Goal: Entertainment & Leisure: Consume media (video, audio)

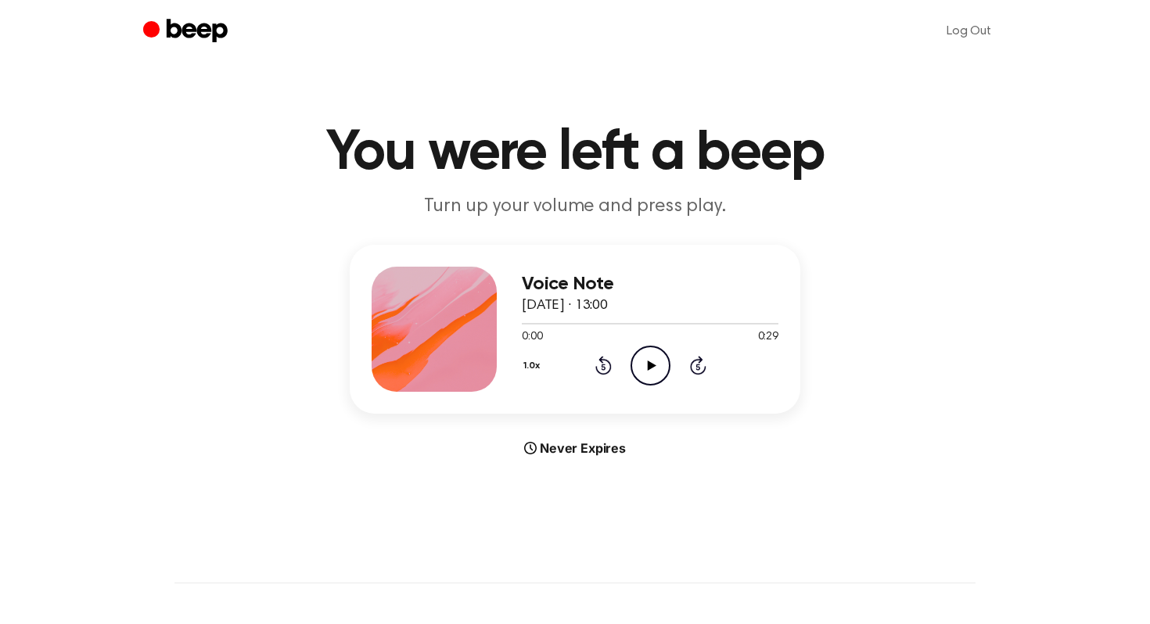
click at [652, 348] on icon "Play Audio" at bounding box center [651, 366] width 40 height 40
click at [639, 352] on icon "Play Audio" at bounding box center [651, 366] width 40 height 40
click at [638, 353] on icon "Pause Audio" at bounding box center [651, 366] width 40 height 40
click at [644, 364] on icon "Play Audio" at bounding box center [651, 366] width 40 height 40
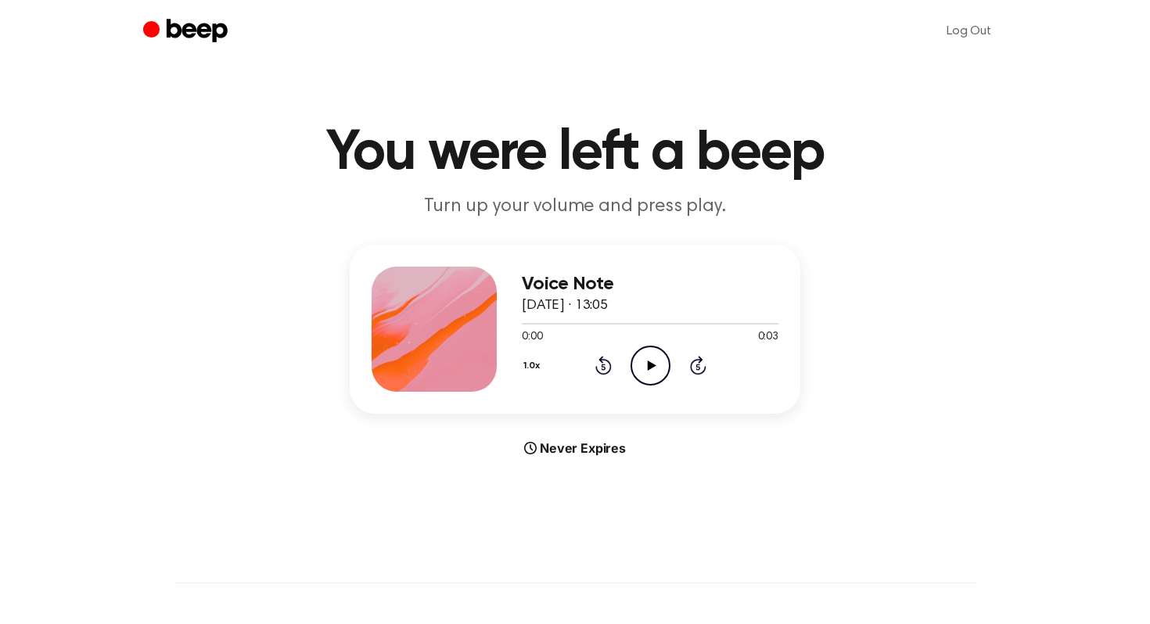
click at [651, 366] on icon at bounding box center [651, 366] width 9 height 10
click at [626, 341] on div "0:00 0:47" at bounding box center [650, 337] width 257 height 16
click at [652, 363] on icon "Play Audio" at bounding box center [651, 366] width 40 height 40
click at [656, 368] on icon "Play Audio" at bounding box center [651, 366] width 40 height 40
click at [647, 363] on icon at bounding box center [651, 366] width 9 height 10
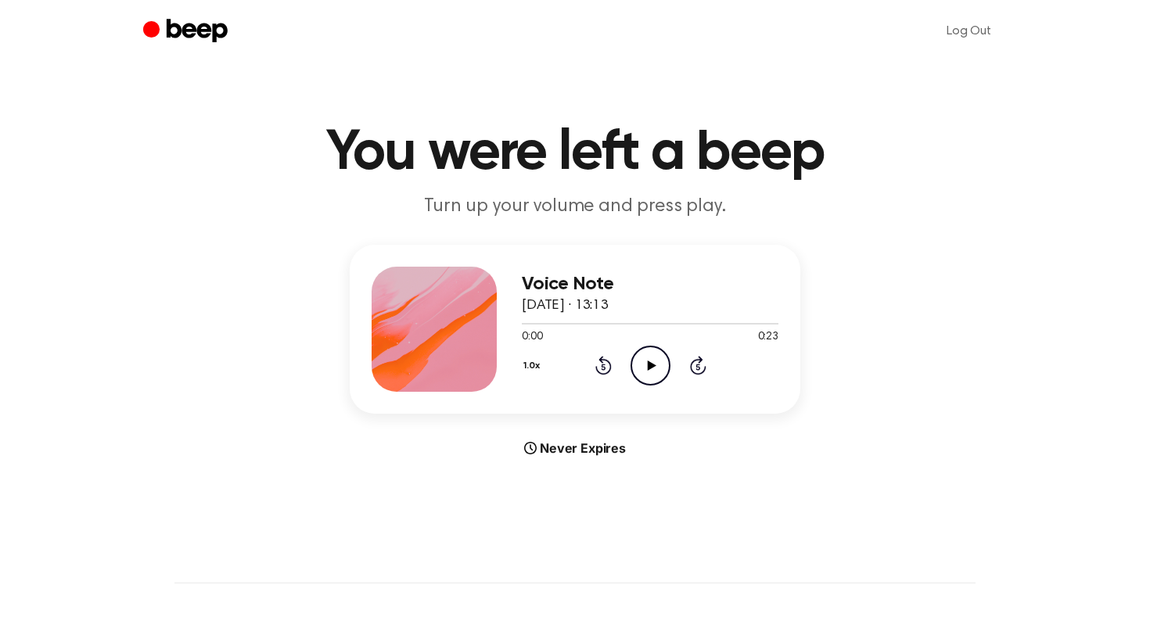
click at [638, 363] on icon "Play Audio" at bounding box center [651, 366] width 40 height 40
click at [662, 357] on icon "Play Audio" at bounding box center [651, 366] width 40 height 40
click at [653, 360] on icon "Play Audio" at bounding box center [651, 366] width 40 height 40
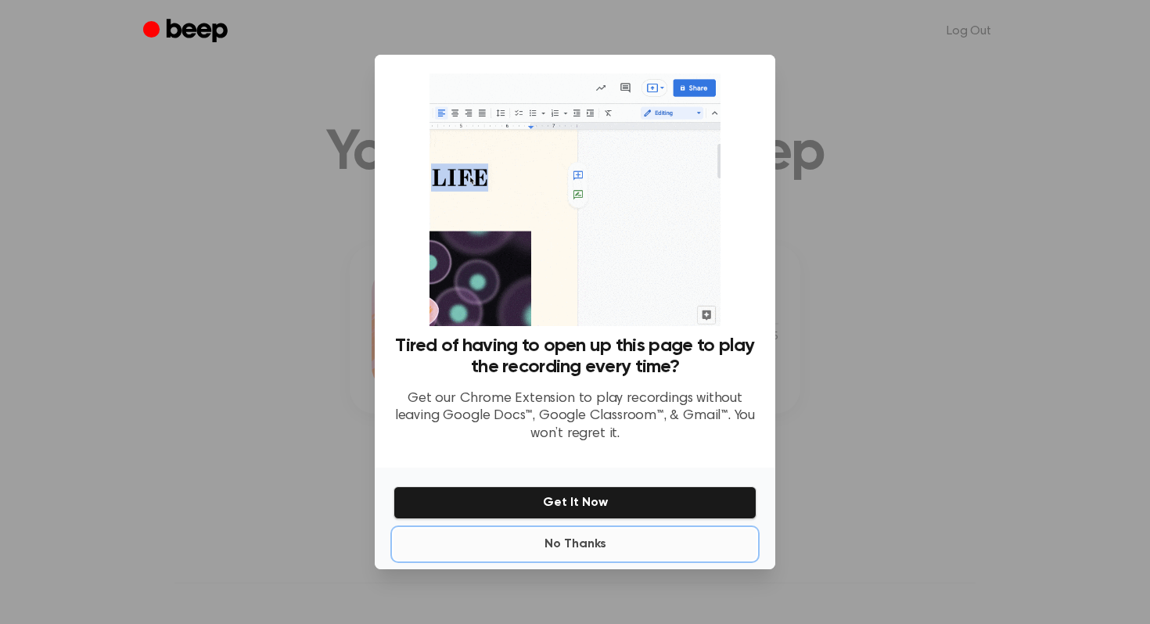
click at [587, 545] on button "No Thanks" at bounding box center [575, 544] width 363 height 31
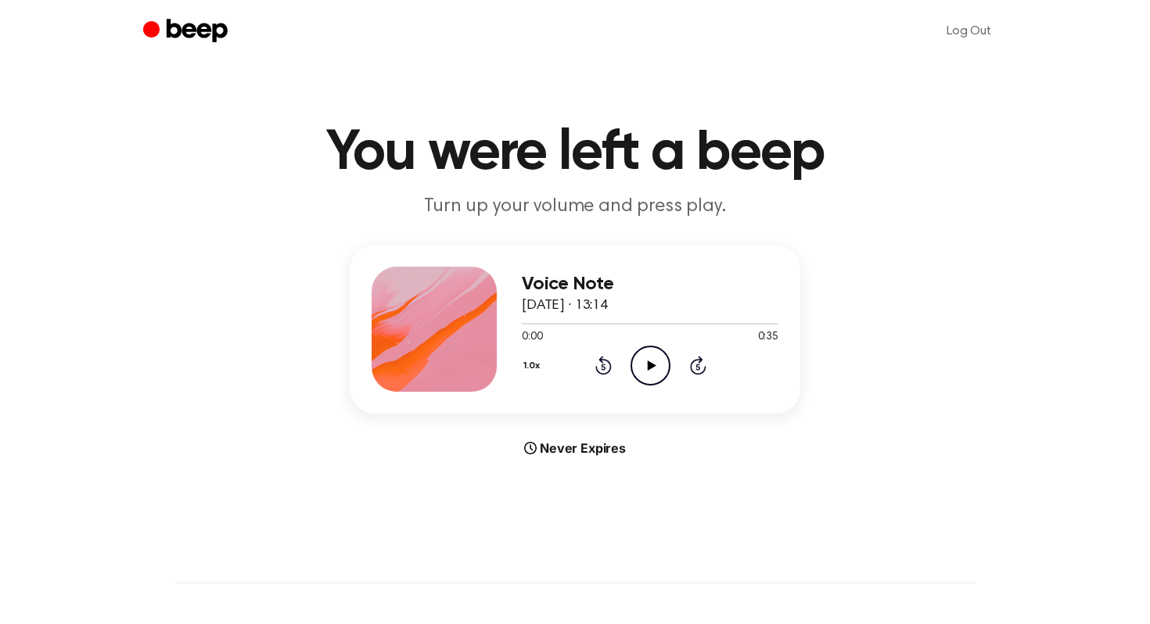
click at [660, 375] on icon "Play Audio" at bounding box center [651, 366] width 40 height 40
click at [655, 370] on icon "Play Audio" at bounding box center [651, 366] width 40 height 40
click at [653, 368] on icon "Play Audio" at bounding box center [651, 366] width 40 height 40
click at [618, 317] on div at bounding box center [650, 323] width 257 height 13
click at [544, 332] on div "2:24 2:24" at bounding box center [650, 337] width 257 height 16
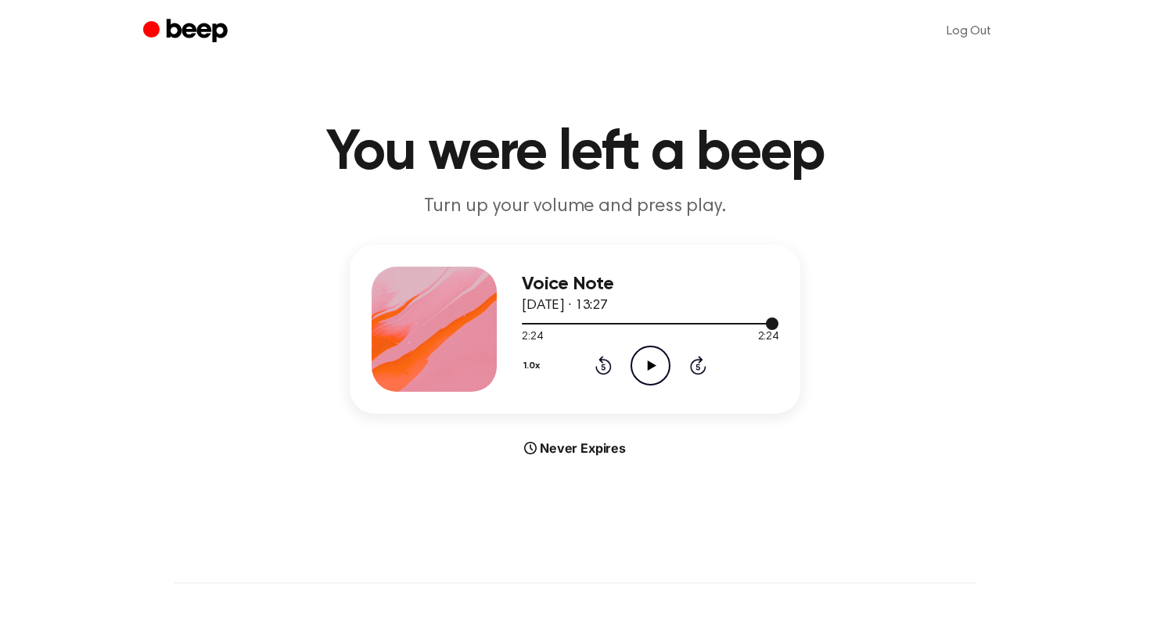
click at [540, 323] on div at bounding box center [650, 324] width 257 height 2
click at [582, 323] on div at bounding box center [650, 324] width 257 height 2
click at [616, 319] on div at bounding box center [650, 323] width 257 height 13
click at [595, 323] on div at bounding box center [571, 324] width 98 height 2
click at [653, 375] on icon "Play Audio" at bounding box center [651, 366] width 40 height 40
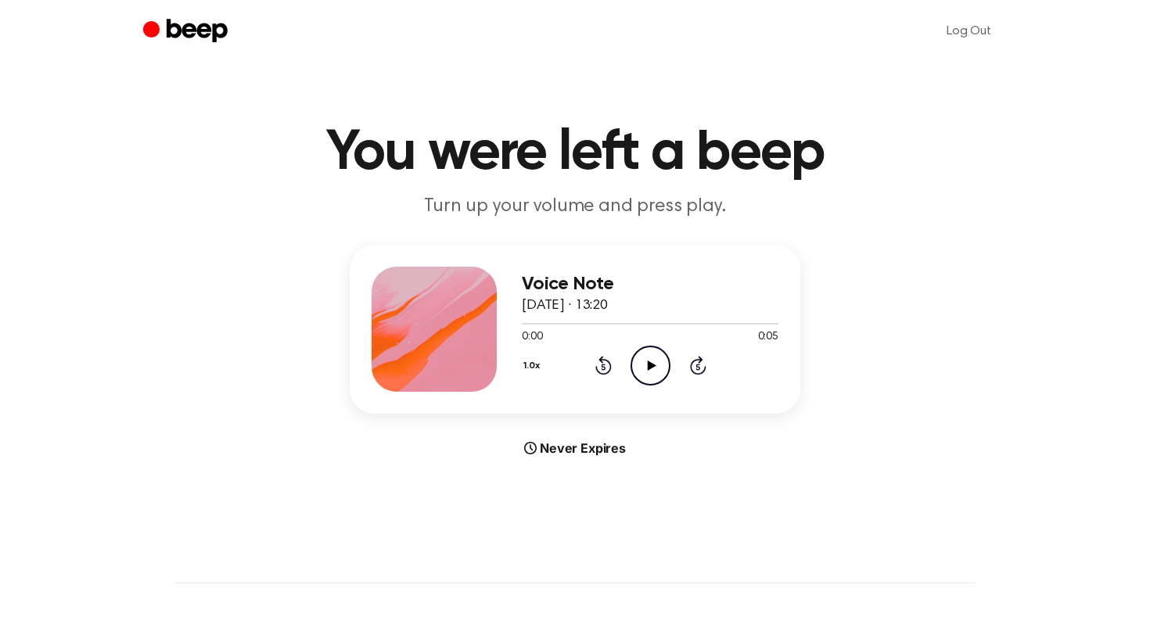
click at [642, 350] on icon "Play Audio" at bounding box center [651, 366] width 40 height 40
click at [656, 375] on icon "Play Audio" at bounding box center [651, 366] width 40 height 40
click at [647, 358] on icon "Play Audio" at bounding box center [651, 366] width 40 height 40
click at [660, 370] on icon "Play Audio" at bounding box center [651, 366] width 40 height 40
click at [544, 321] on div at bounding box center [650, 323] width 257 height 13
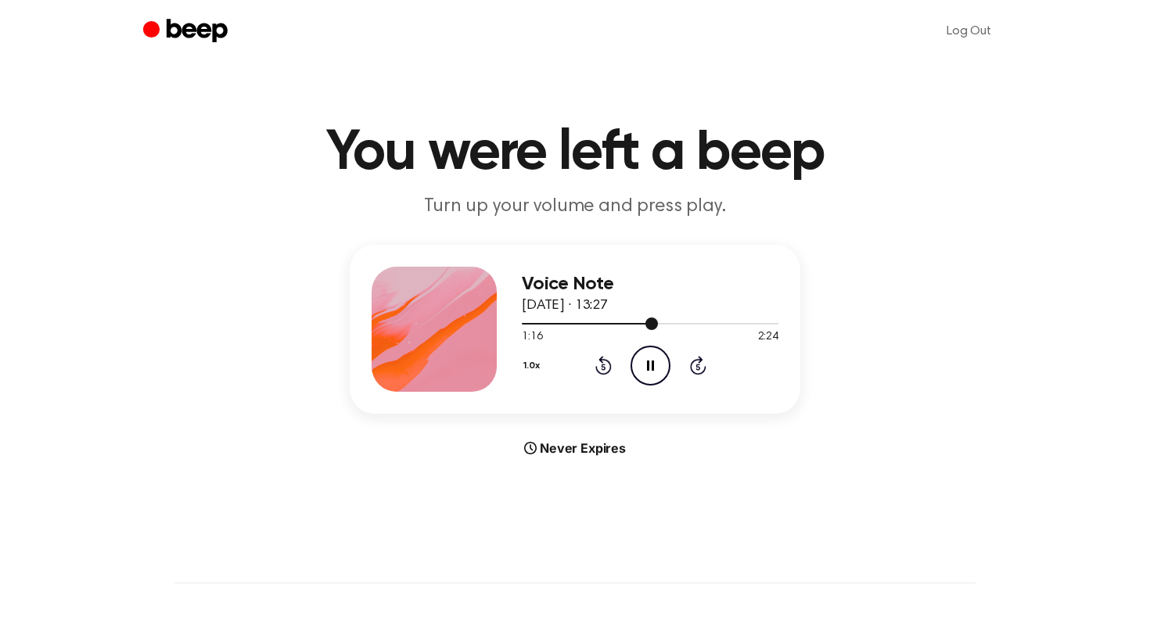
click at [632, 325] on div at bounding box center [650, 323] width 257 height 13
click at [615, 320] on div at bounding box center [650, 323] width 257 height 13
click at [595, 323] on div at bounding box center [569, 324] width 95 height 2
click at [658, 381] on circle at bounding box center [650, 366] width 38 height 38
click at [638, 373] on icon "Play Audio" at bounding box center [651, 366] width 40 height 40
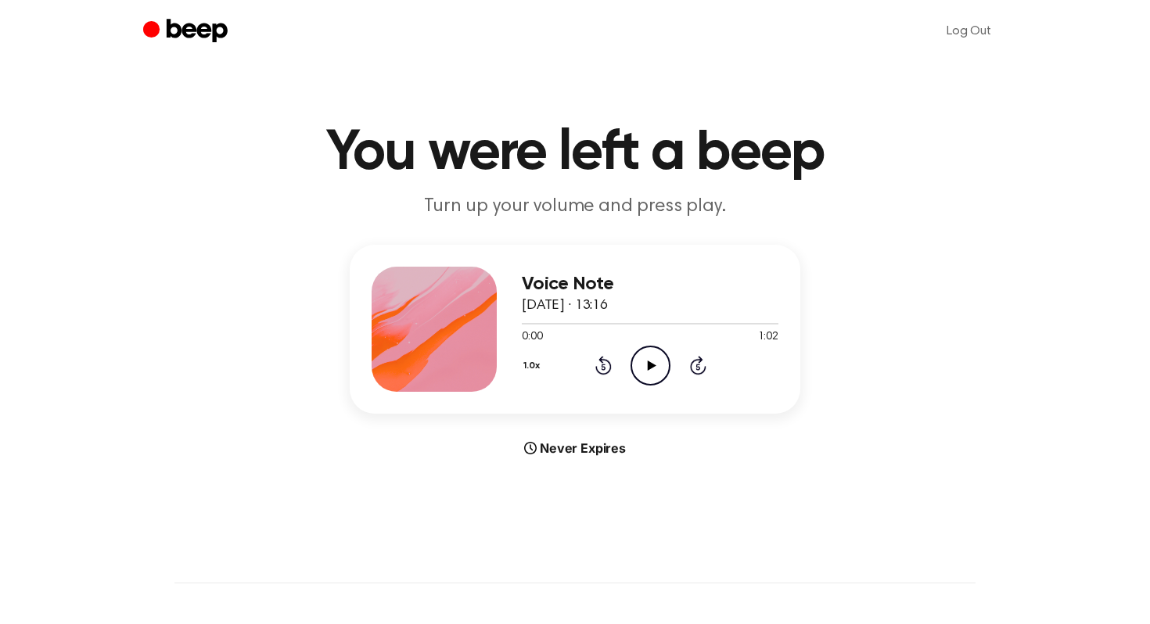
click at [650, 364] on icon at bounding box center [651, 366] width 9 height 10
click at [638, 368] on icon "Play Audio" at bounding box center [651, 366] width 40 height 40
click at [652, 366] on icon at bounding box center [651, 366] width 9 height 10
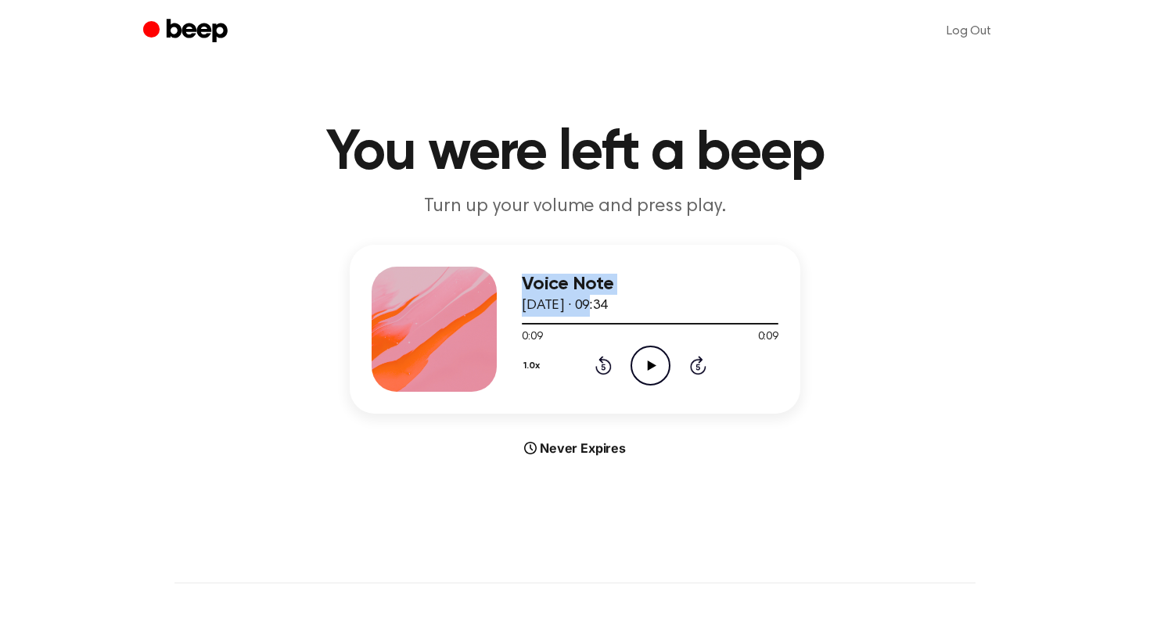
drag, startPoint x: 596, startPoint y: 315, endPoint x: 498, endPoint y: 310, distance: 98.7
click at [498, 310] on div "Voice Note [DATE] · 09:34 0:09 0:09 Your browser does not support the [object O…" at bounding box center [575, 329] width 451 height 169
click at [524, 325] on div at bounding box center [650, 323] width 257 height 13
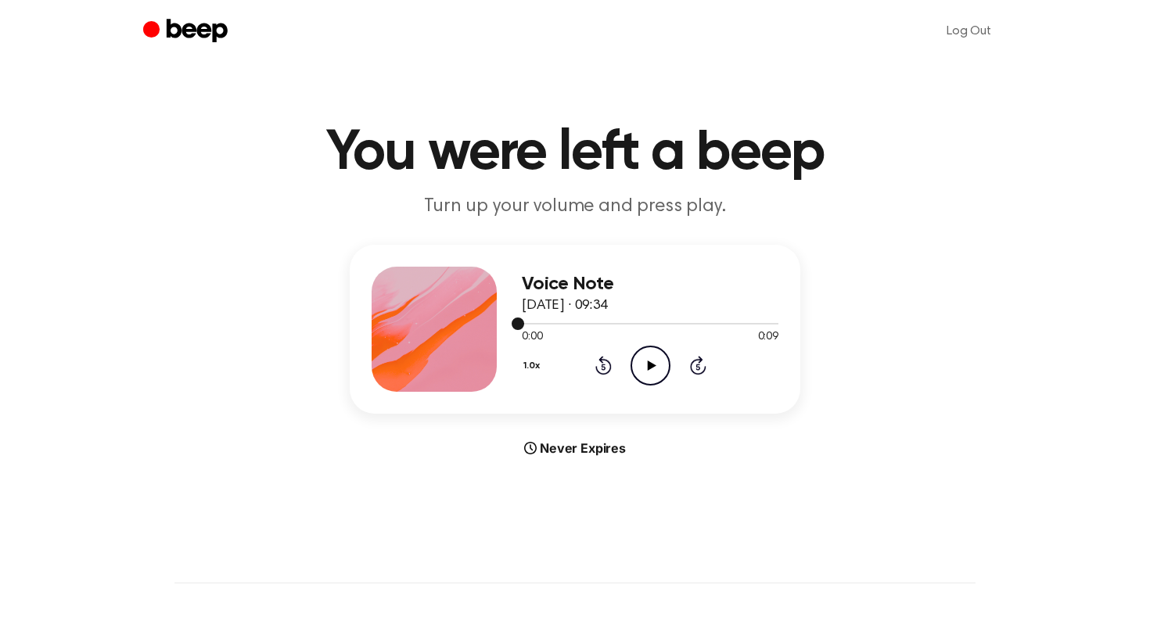
click at [524, 323] on div at bounding box center [650, 324] width 257 height 2
click at [654, 352] on icon "Play Audio" at bounding box center [651, 366] width 40 height 40
click at [653, 368] on icon "Play Audio" at bounding box center [651, 366] width 40 height 40
click at [645, 367] on icon "Play Audio" at bounding box center [651, 366] width 40 height 40
click at [525, 323] on div at bounding box center [650, 324] width 257 height 2
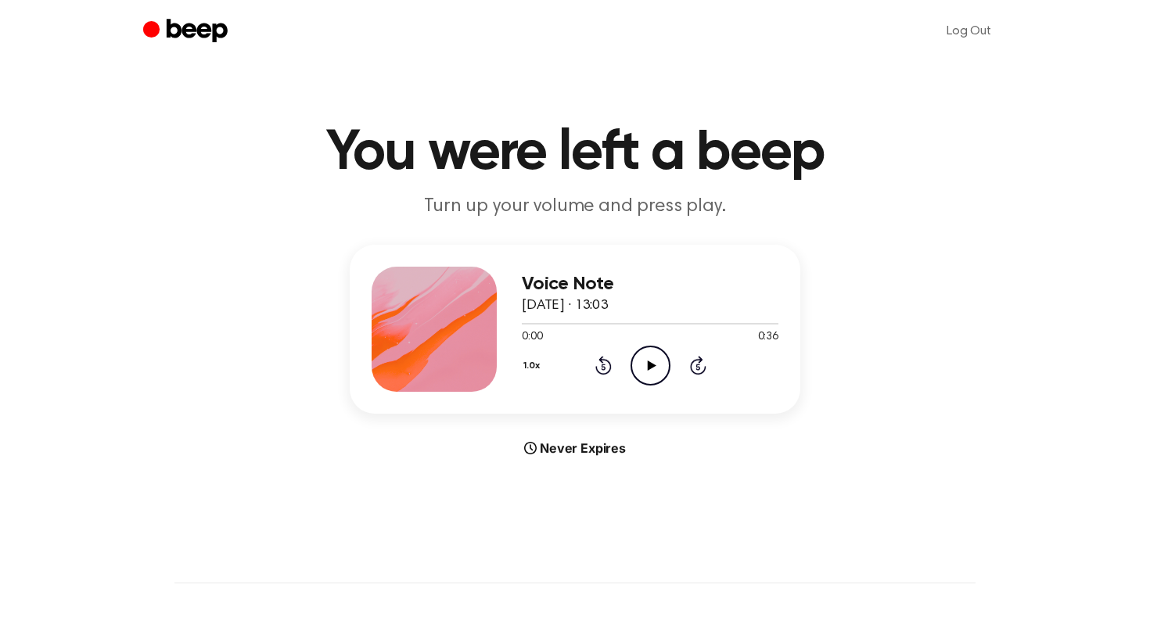
click at [670, 365] on div "1.0x Rewind 5 seconds Play Audio Skip 5 seconds" at bounding box center [650, 366] width 257 height 40
click at [643, 359] on icon "Play Audio" at bounding box center [651, 366] width 40 height 40
click at [634, 374] on circle at bounding box center [650, 366] width 38 height 38
click at [657, 373] on icon "Play Audio" at bounding box center [651, 366] width 40 height 40
click at [647, 354] on icon "Play Audio" at bounding box center [651, 366] width 40 height 40
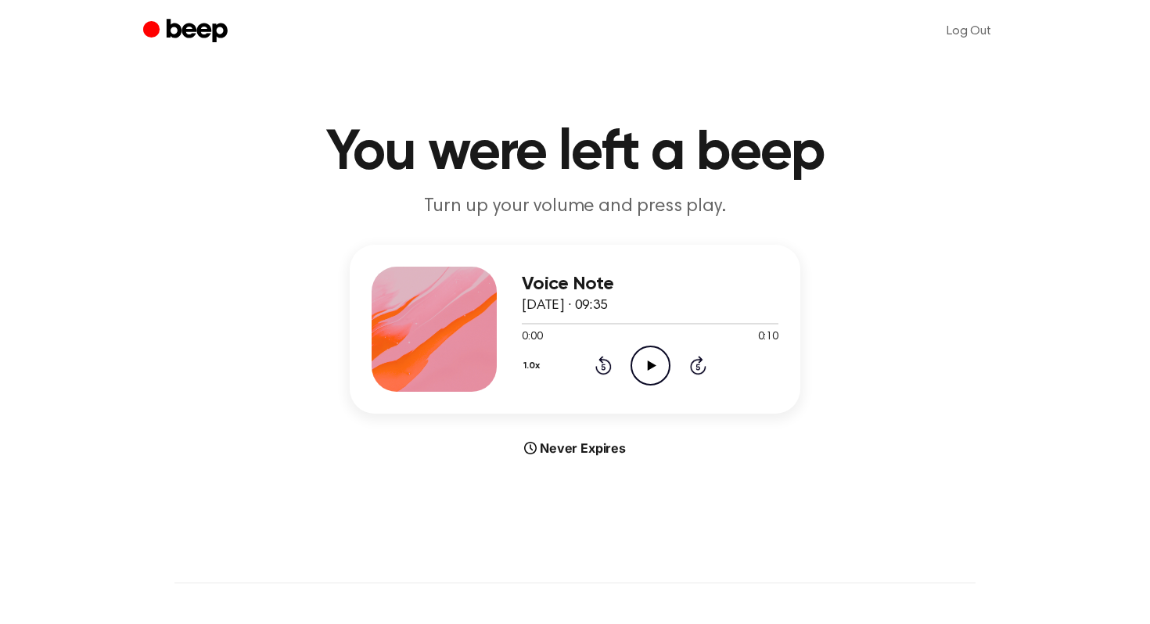
click at [658, 368] on icon "Play Audio" at bounding box center [651, 366] width 40 height 40
click at [663, 367] on icon "Play Audio" at bounding box center [651, 366] width 40 height 40
click at [645, 373] on icon "Play Audio" at bounding box center [651, 366] width 40 height 40
click at [640, 352] on icon "Play Audio" at bounding box center [651, 366] width 40 height 40
click at [639, 355] on icon "Play Audio" at bounding box center [651, 366] width 40 height 40
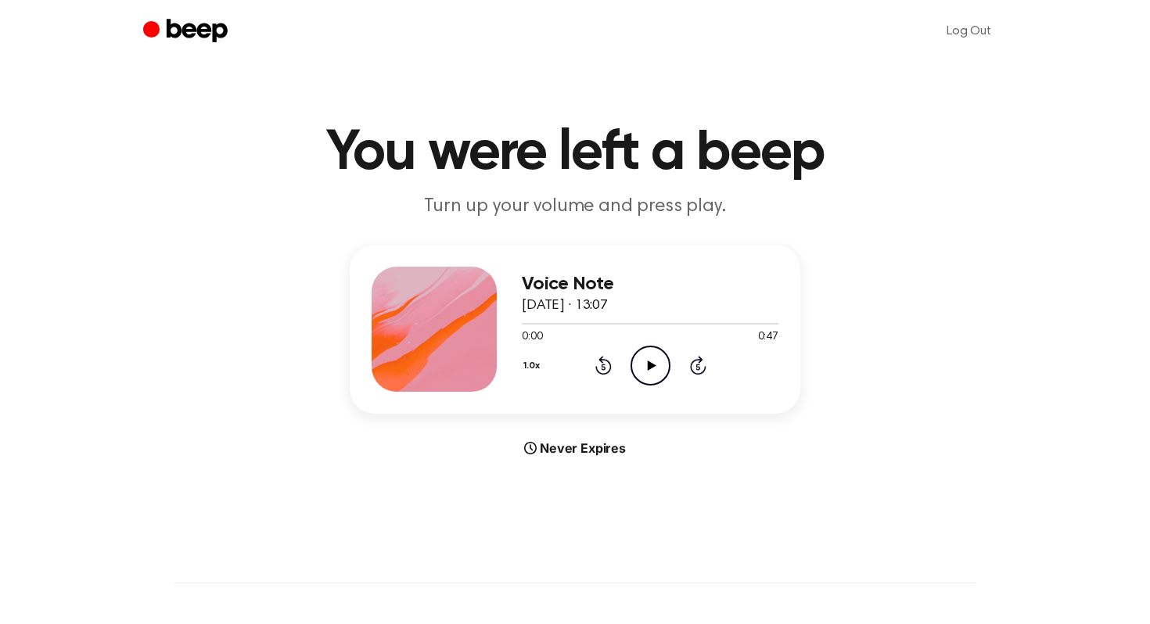
click at [661, 368] on icon "Play Audio" at bounding box center [651, 366] width 40 height 40
click at [649, 363] on icon at bounding box center [651, 366] width 9 height 10
click at [650, 372] on icon "Play Audio" at bounding box center [651, 366] width 40 height 40
click at [651, 354] on icon "Play Audio" at bounding box center [651, 366] width 40 height 40
click at [528, 324] on div at bounding box center [650, 323] width 257 height 13
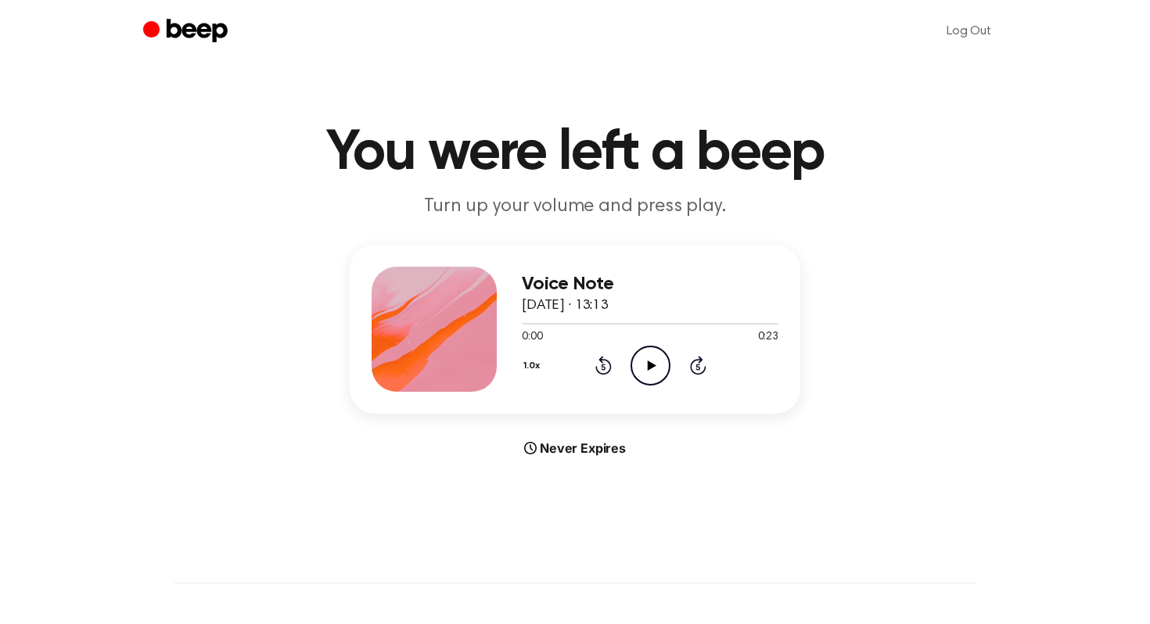
click at [650, 358] on icon "Play Audio" at bounding box center [651, 366] width 40 height 40
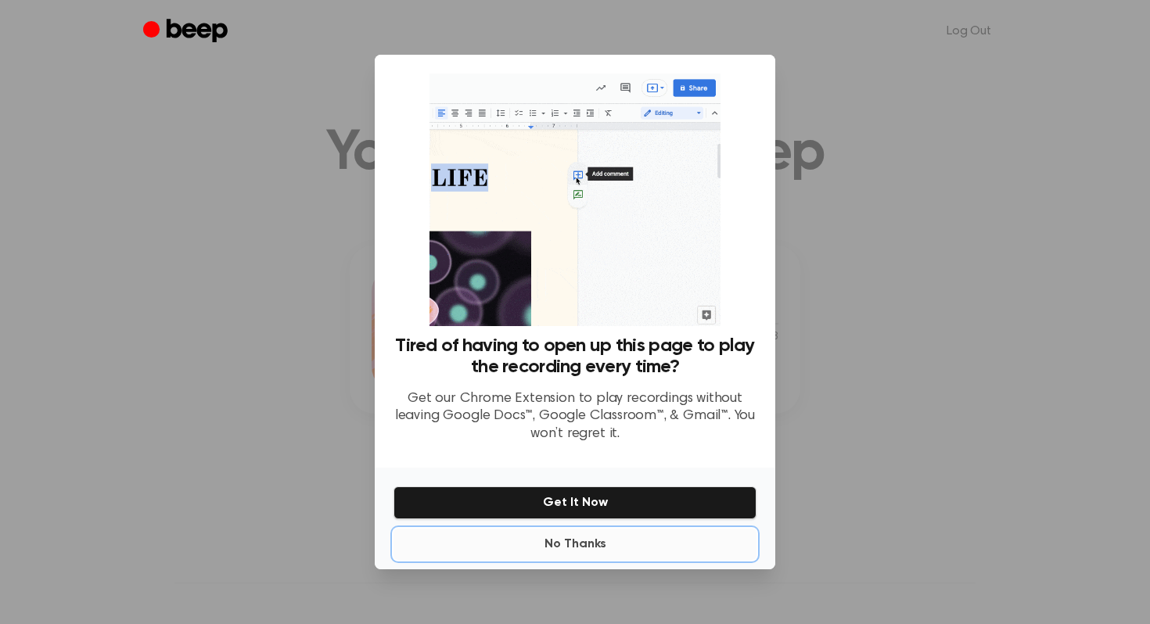
click at [559, 548] on button "No Thanks" at bounding box center [575, 544] width 363 height 31
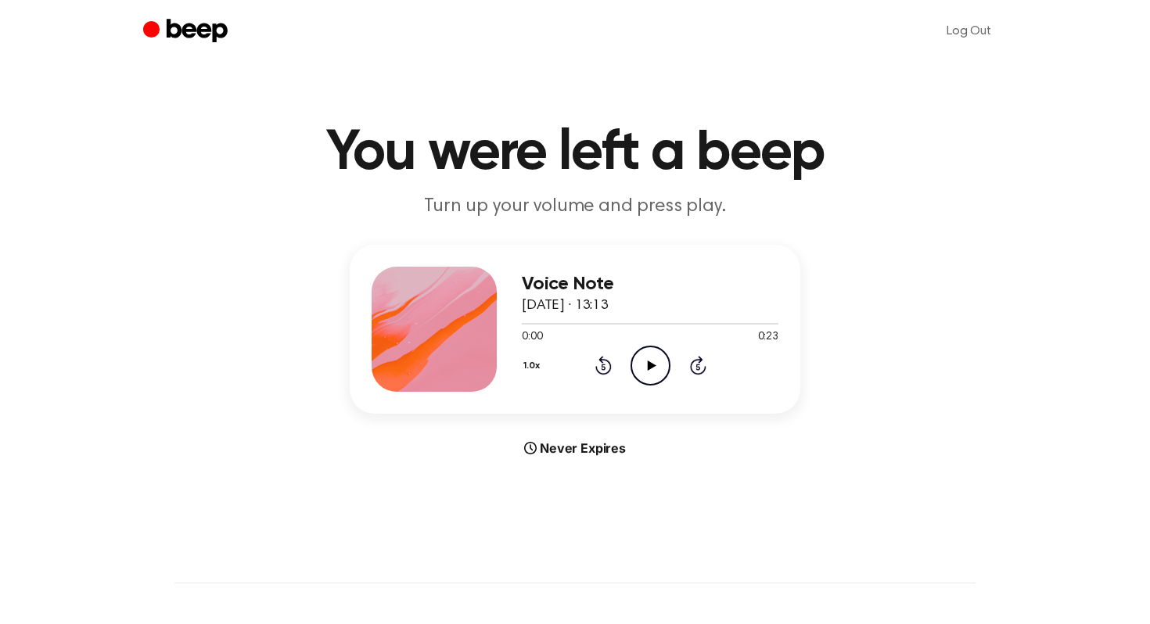
click at [634, 357] on icon "Play Audio" at bounding box center [651, 366] width 40 height 40
